Goal: Task Accomplishment & Management: Complete application form

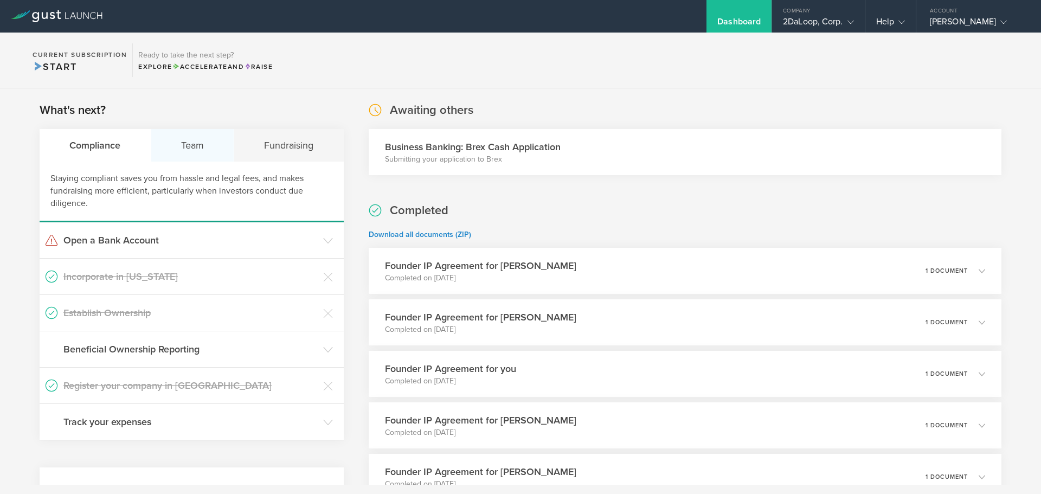
click at [195, 156] on div "Team" at bounding box center [192, 145] width 83 height 33
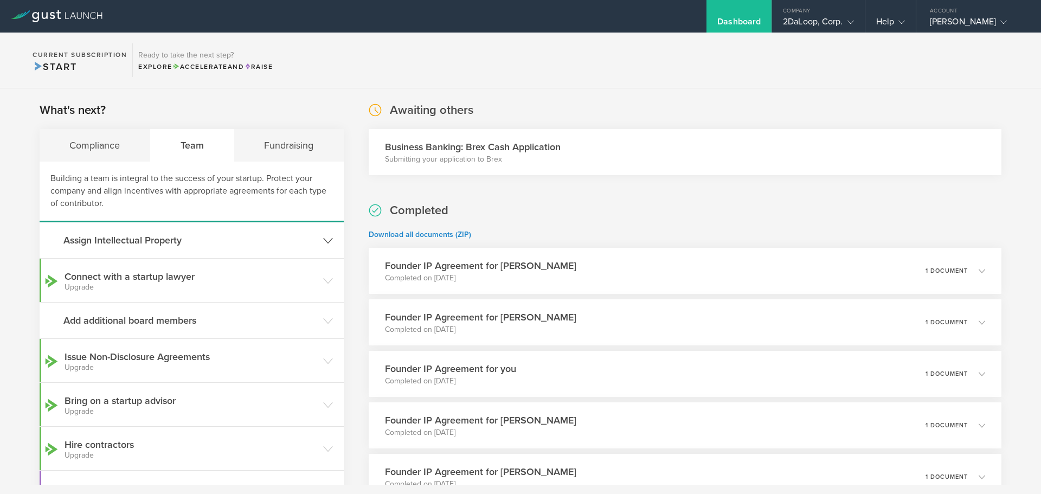
click at [182, 228] on header "Assign Intellectual Property" at bounding box center [192, 240] width 304 height 36
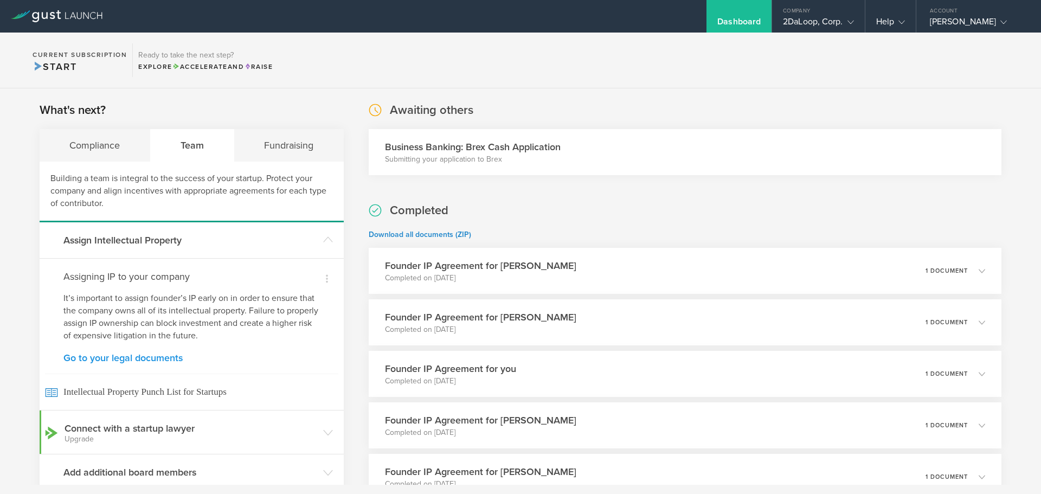
click at [143, 357] on link "Go to your legal documents" at bounding box center [191, 358] width 256 height 10
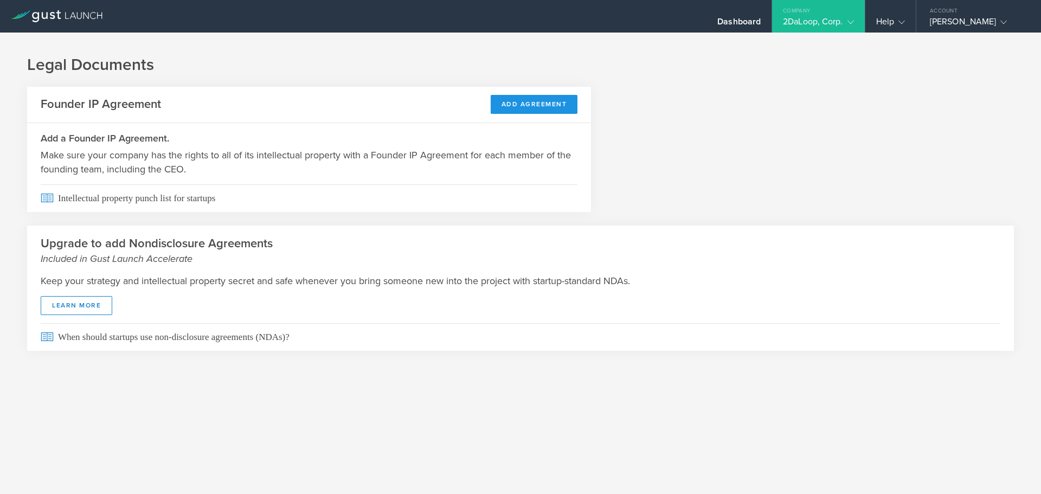
click at [516, 104] on button "Add Agreement" at bounding box center [534, 104] width 87 height 19
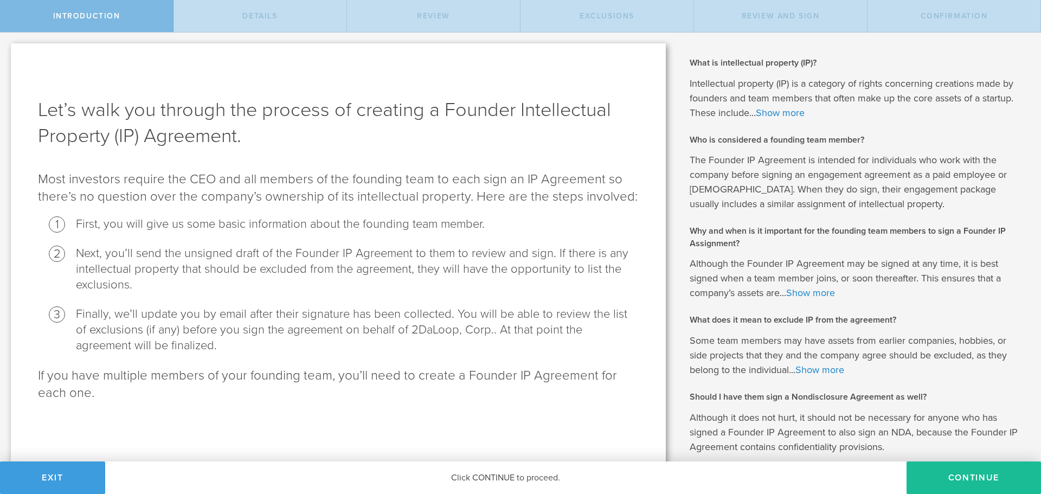
scroll to position [146, 0]
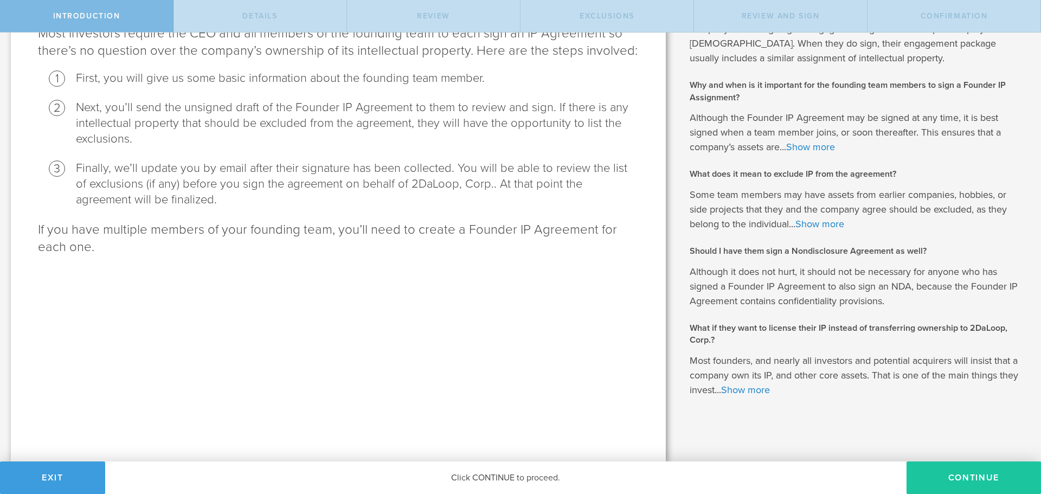
click at [964, 474] on button "Continue" at bounding box center [973, 477] width 134 height 33
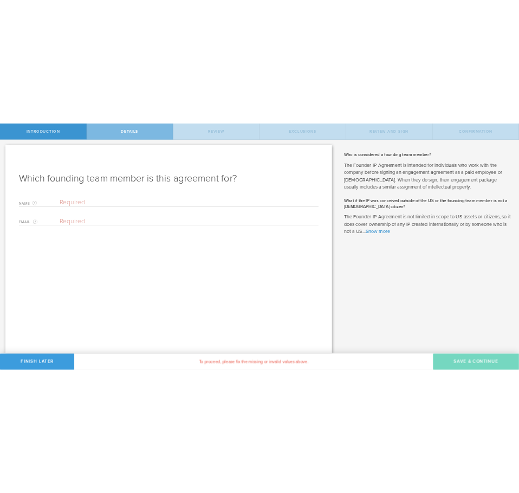
scroll to position [0, 0]
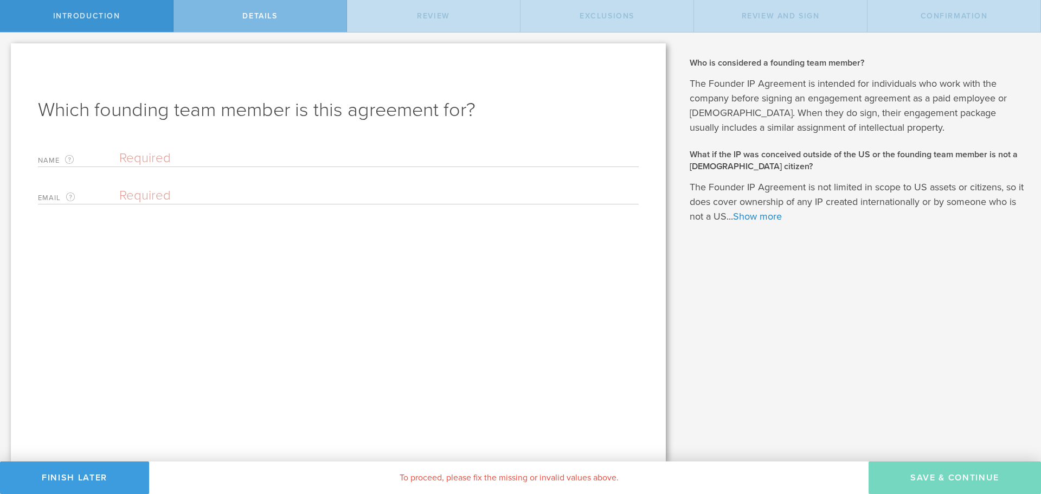
click at [175, 147] on div "Name The first and last name of the founding team member." at bounding box center [338, 156] width 601 height 22
click at [158, 158] on input "text" at bounding box center [378, 158] width 519 height 16
type input "Tyler Port"
paste input "tyler.j.port@gmail.com"
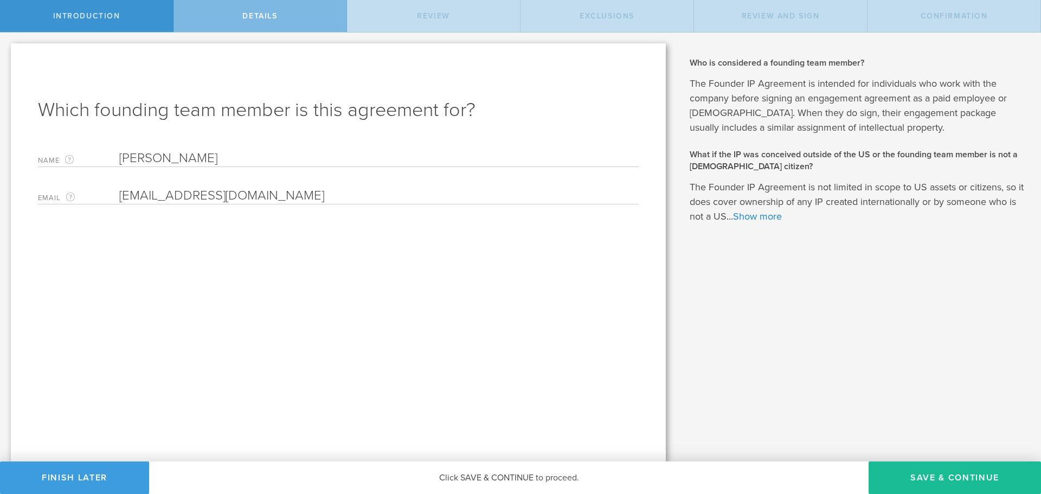
type input "tyler.j.port@gmail.com"
